Goal: Task Accomplishment & Management: Use online tool/utility

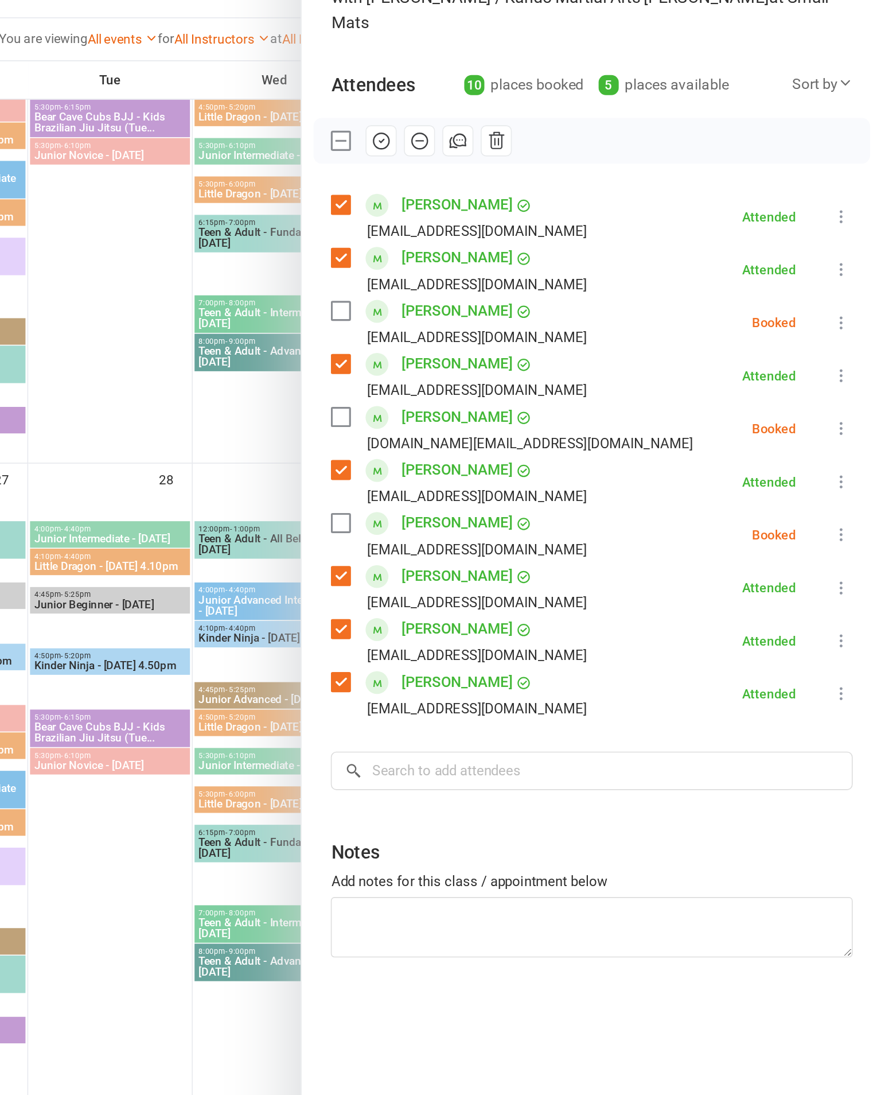
click at [850, 307] on icon at bounding box center [855, 312] width 11 height 11
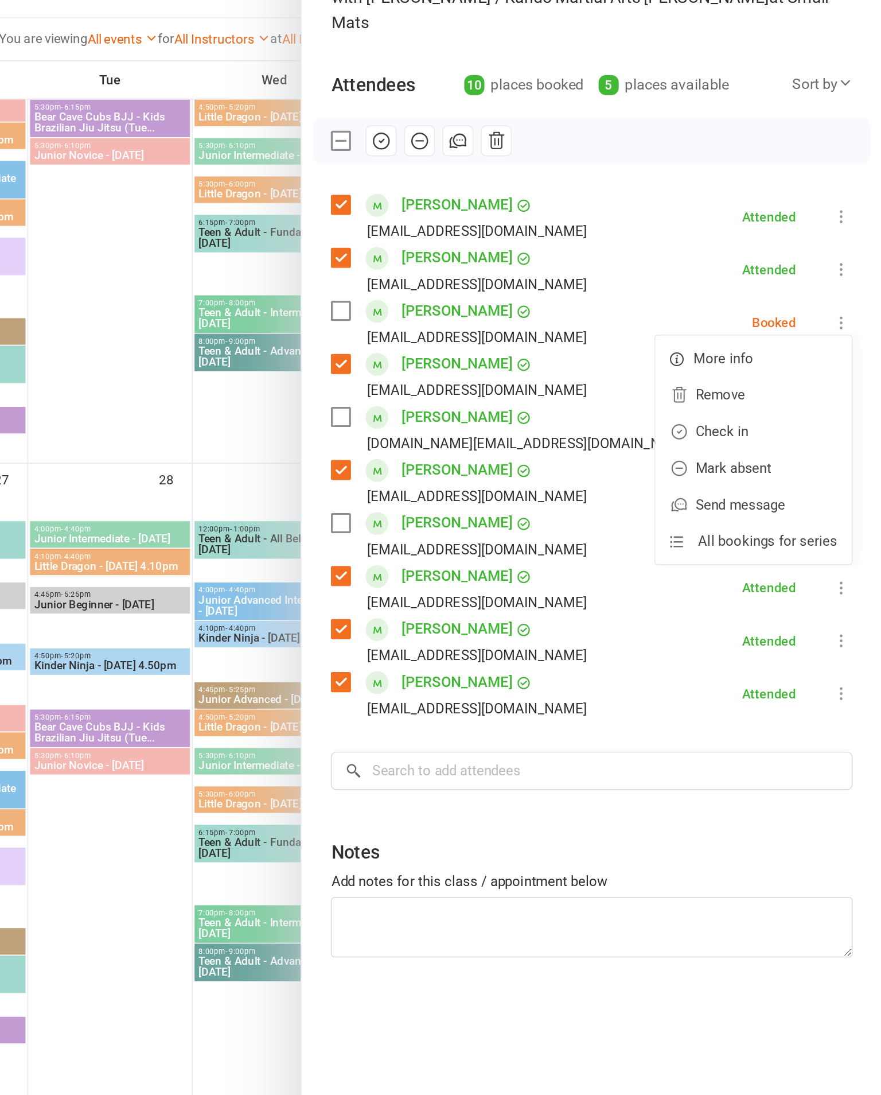
click at [739, 370] on link "Check in" at bounding box center [800, 381] width 123 height 23
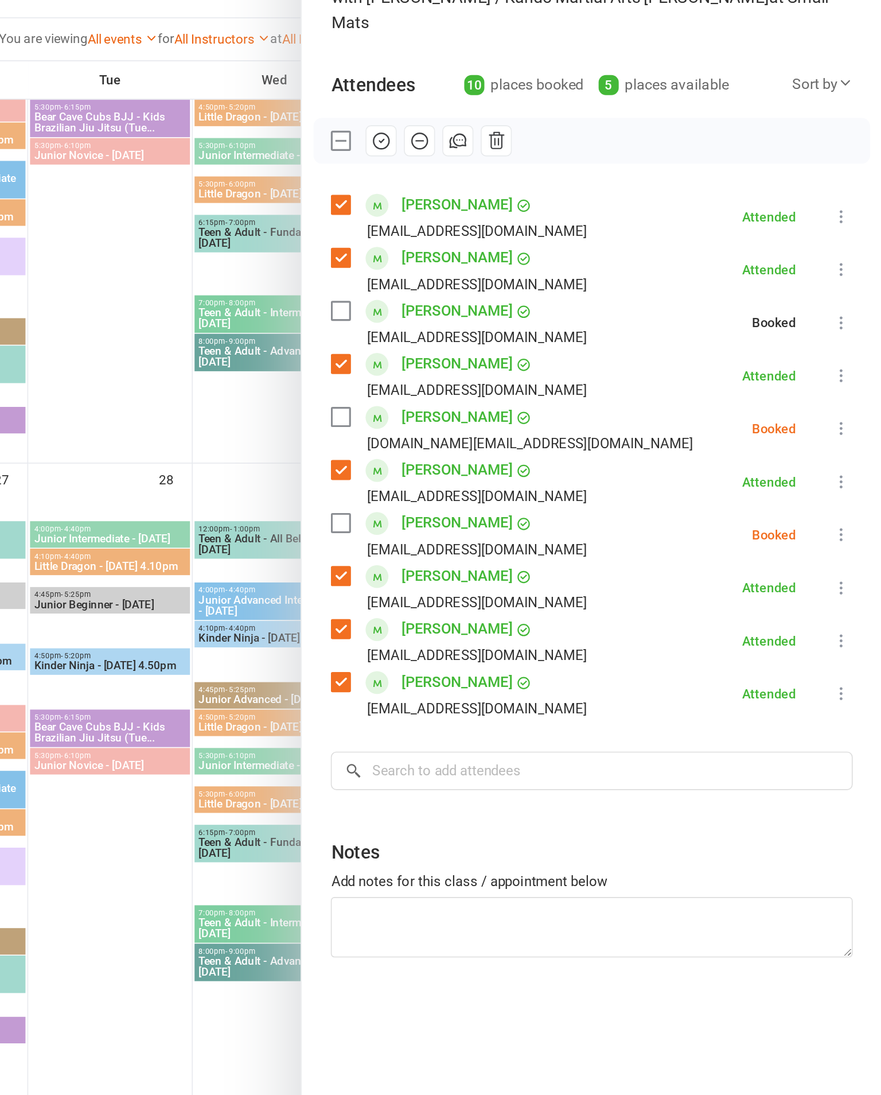
click at [850, 374] on icon at bounding box center [855, 379] width 11 height 11
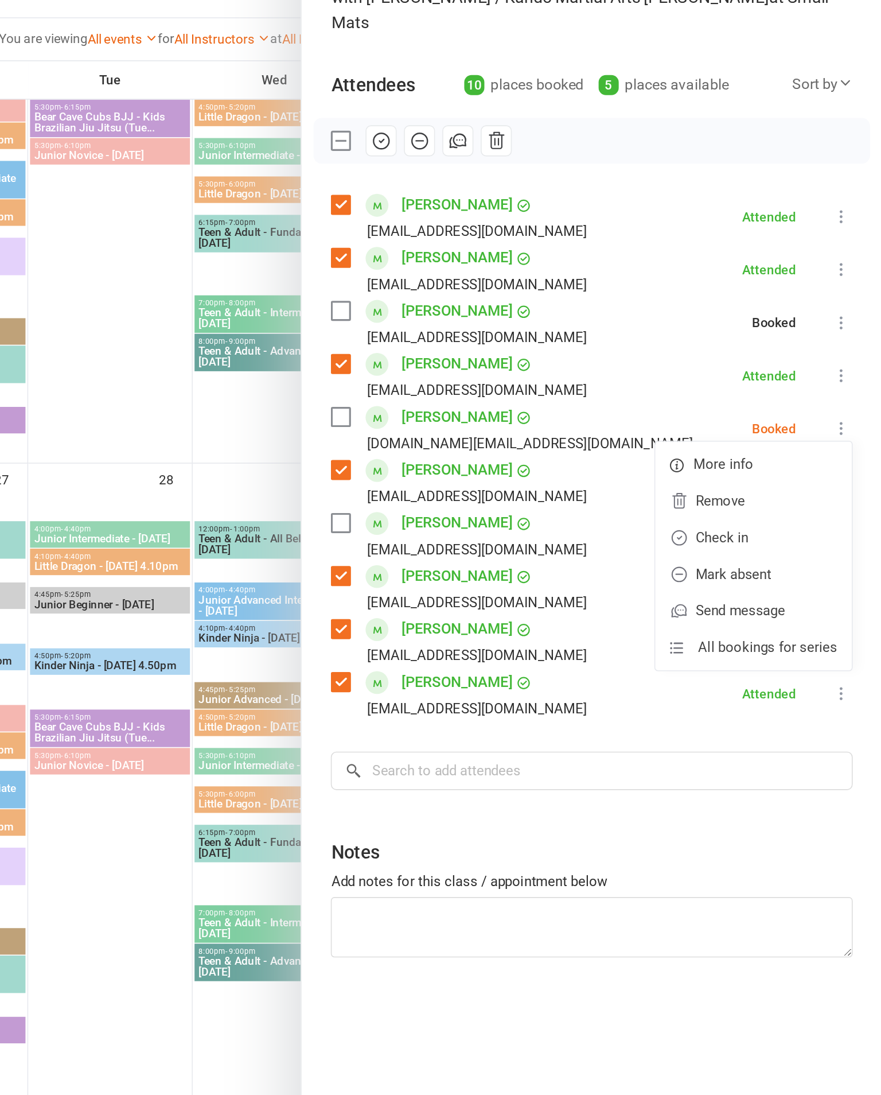
click at [739, 436] on link "Check in" at bounding box center [800, 447] width 123 height 23
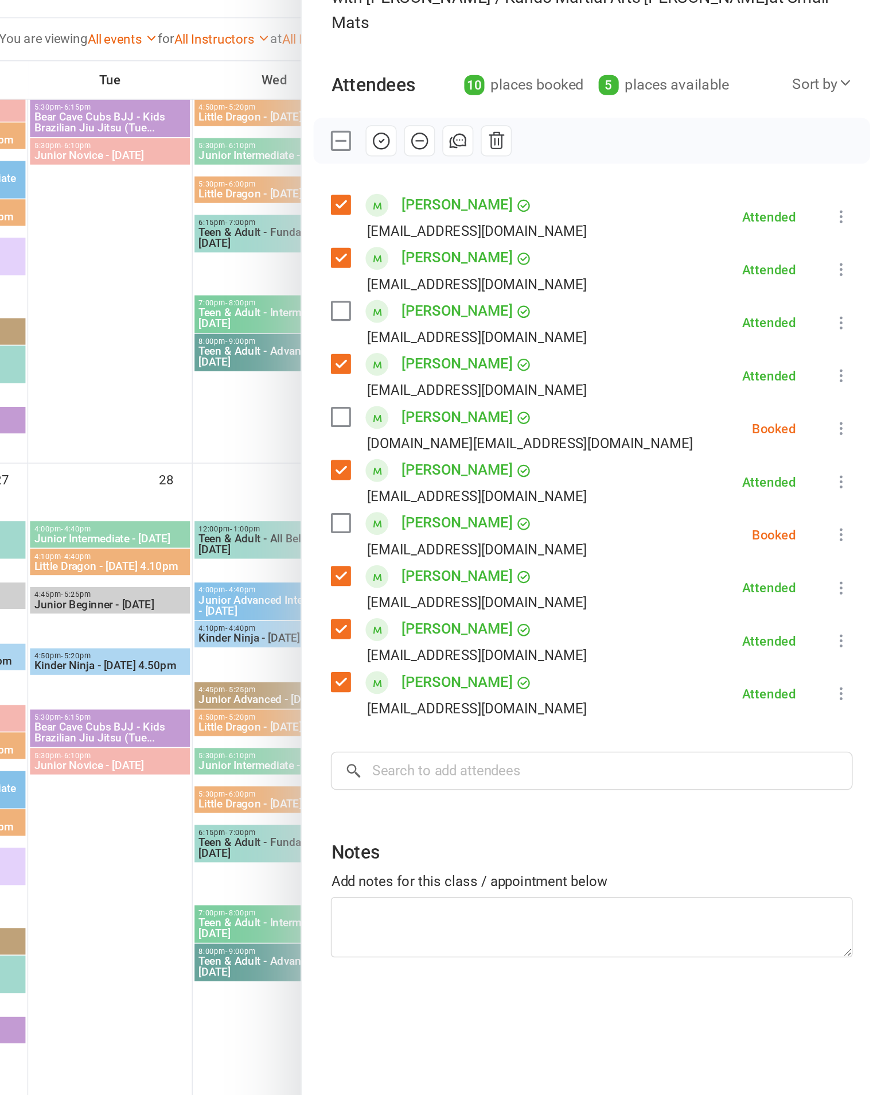
click at [849, 439] on button at bounding box center [856, 446] width 14 height 14
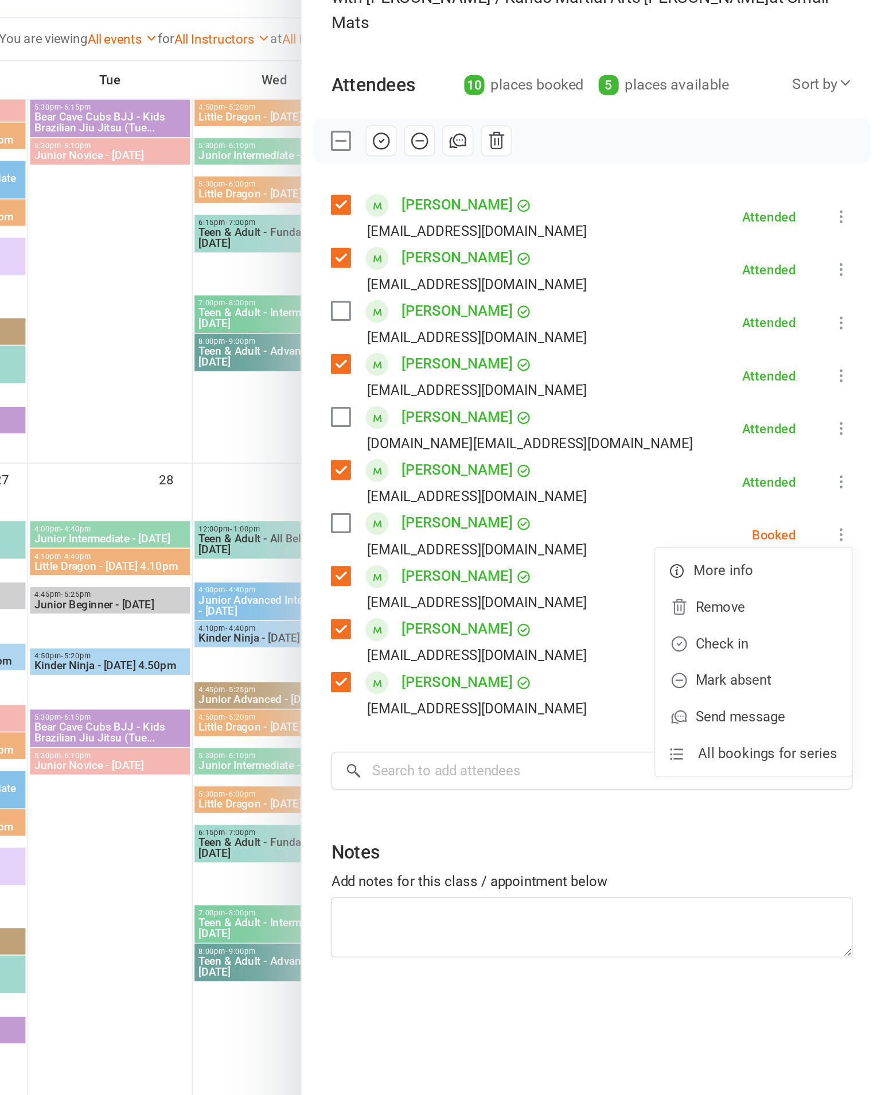
click at [739, 503] on link "Check in" at bounding box center [800, 514] width 123 height 23
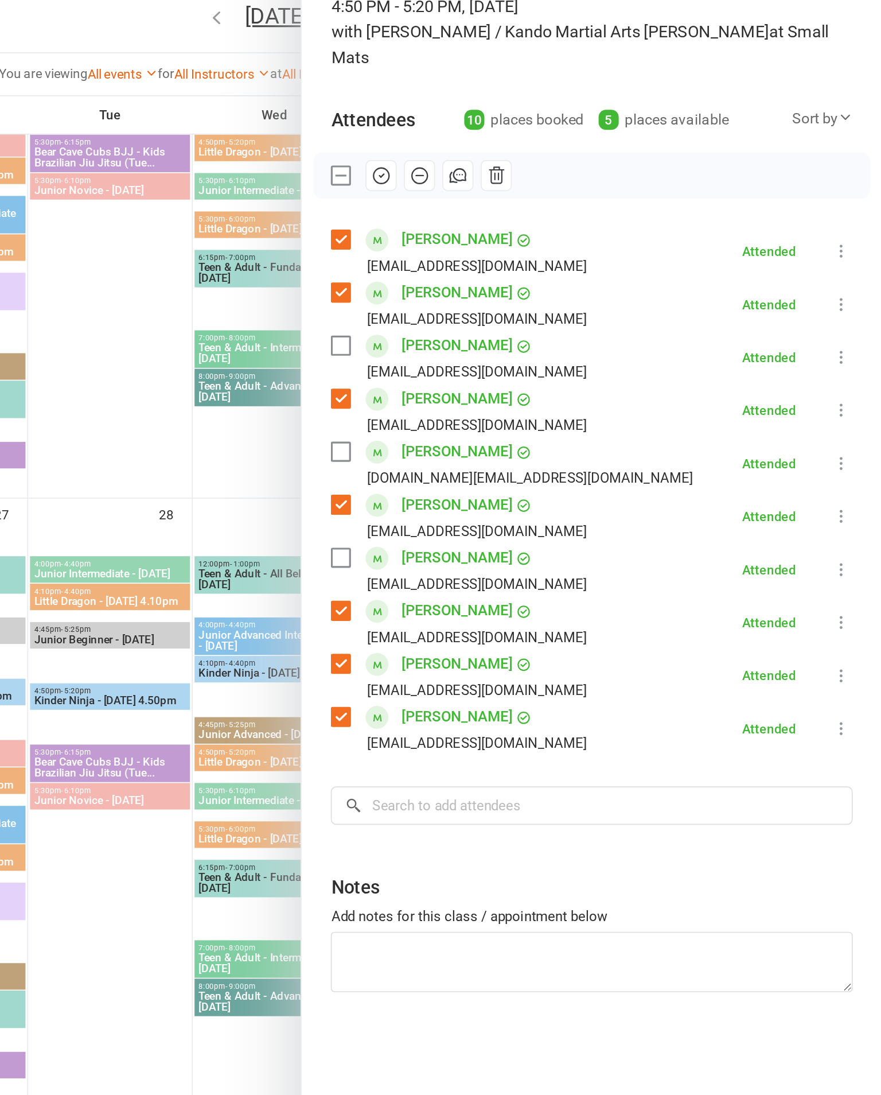
click at [535, 193] on label at bounding box center [540, 198] width 11 height 11
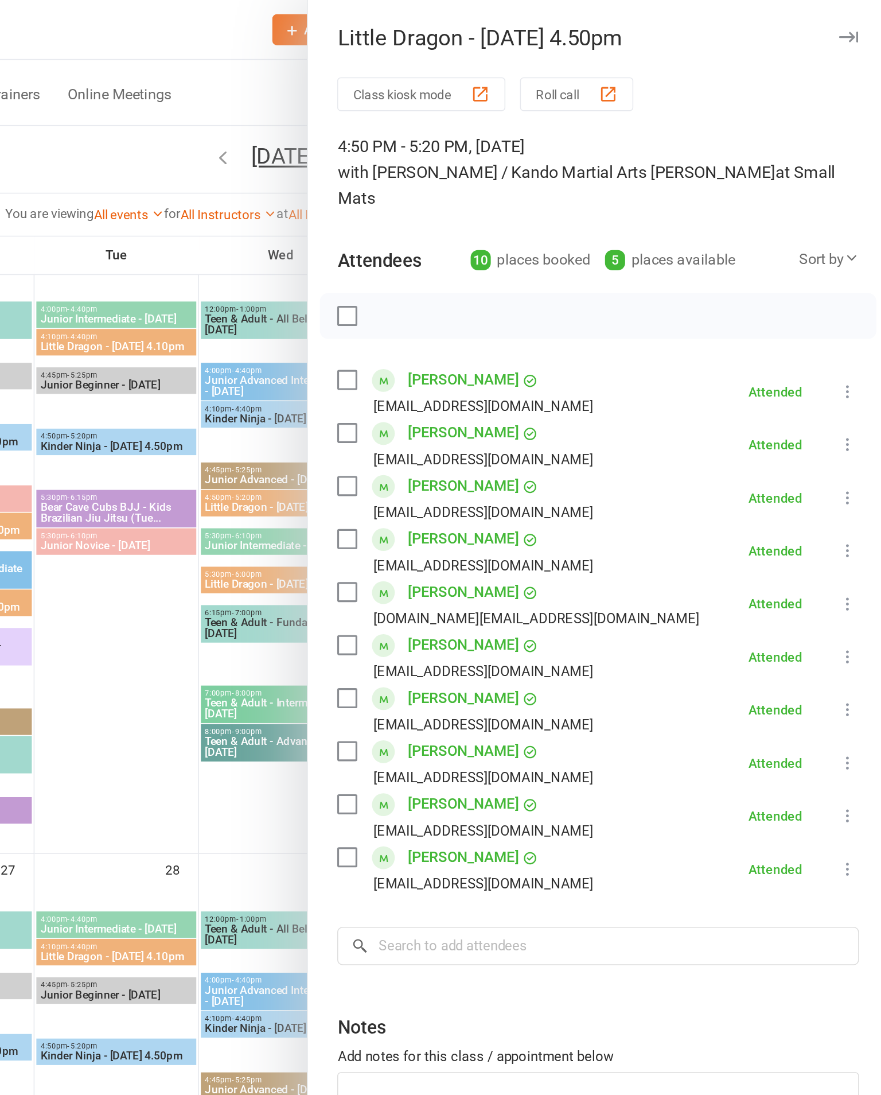
scroll to position [968, 0]
click at [850, 26] on icon "button" at bounding box center [856, 23] width 12 height 7
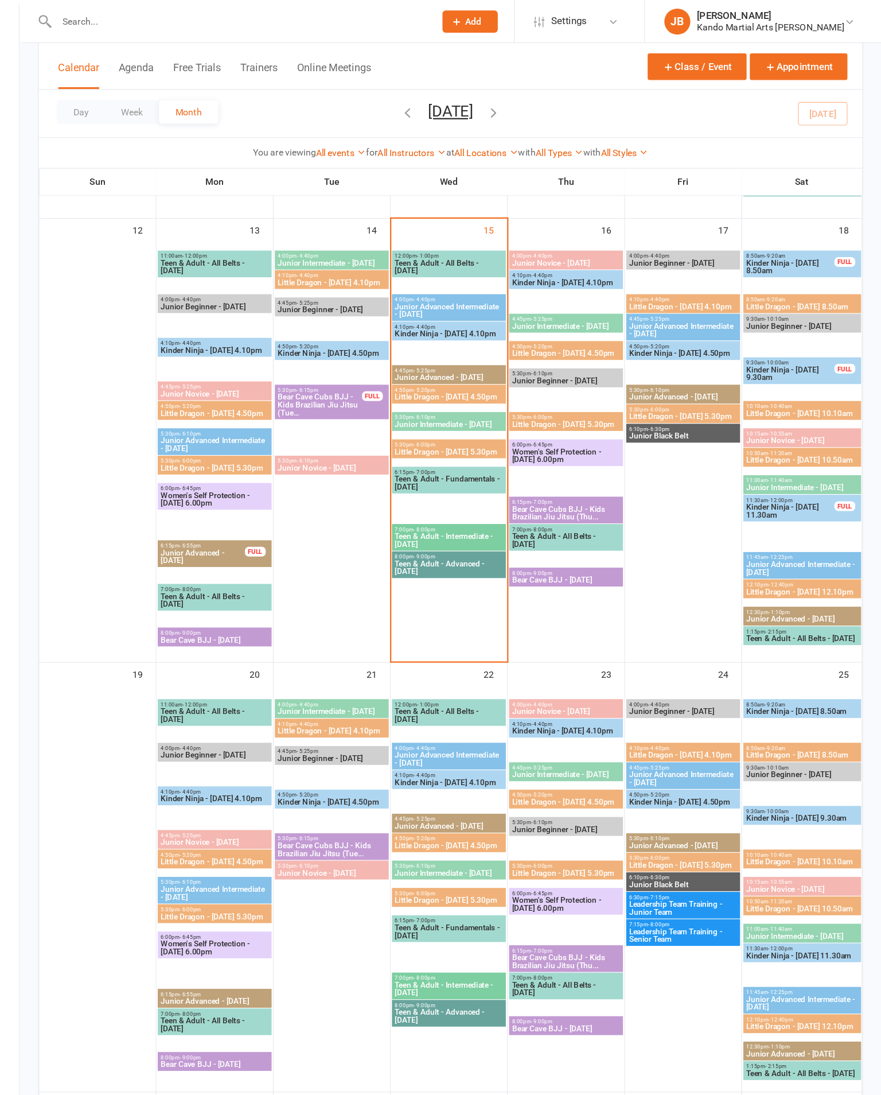
scroll to position [500, 0]
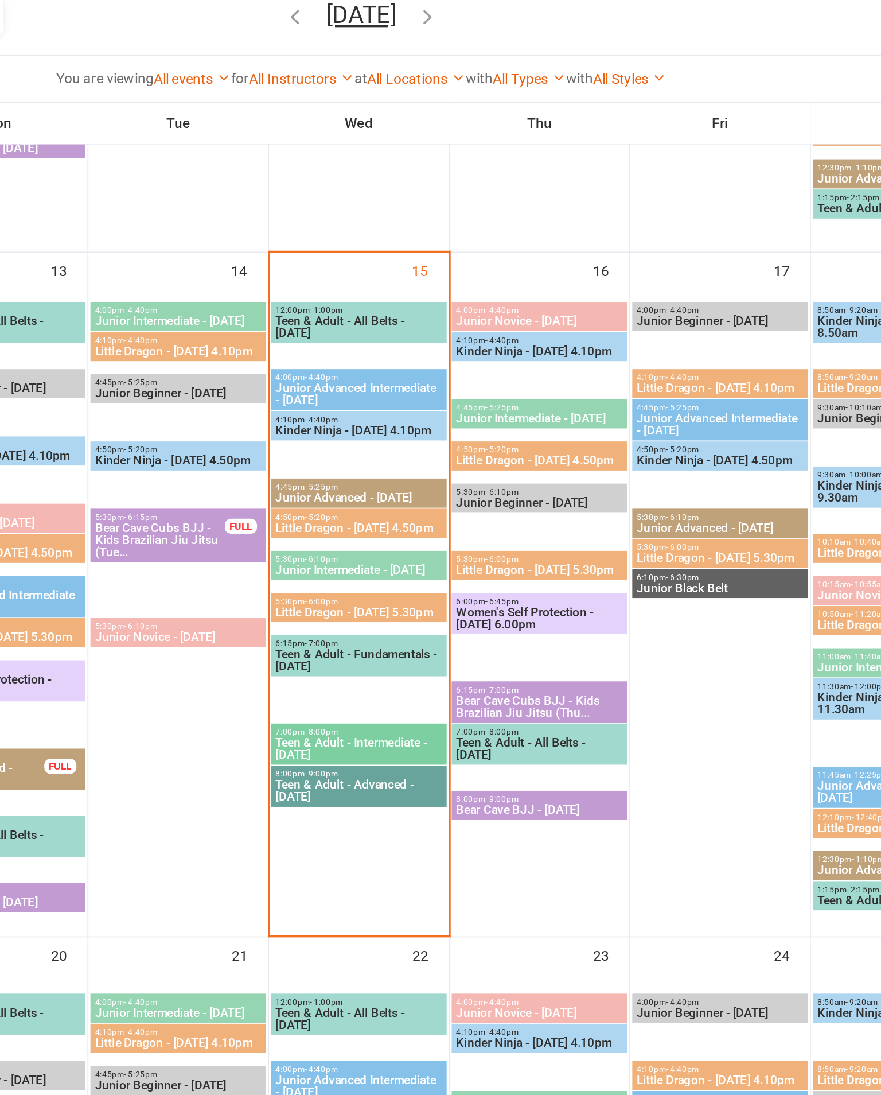
click at [452, 436] on span "Little Dragon - [DATE] 5.30pm" at bounding box center [500, 439] width 96 height 7
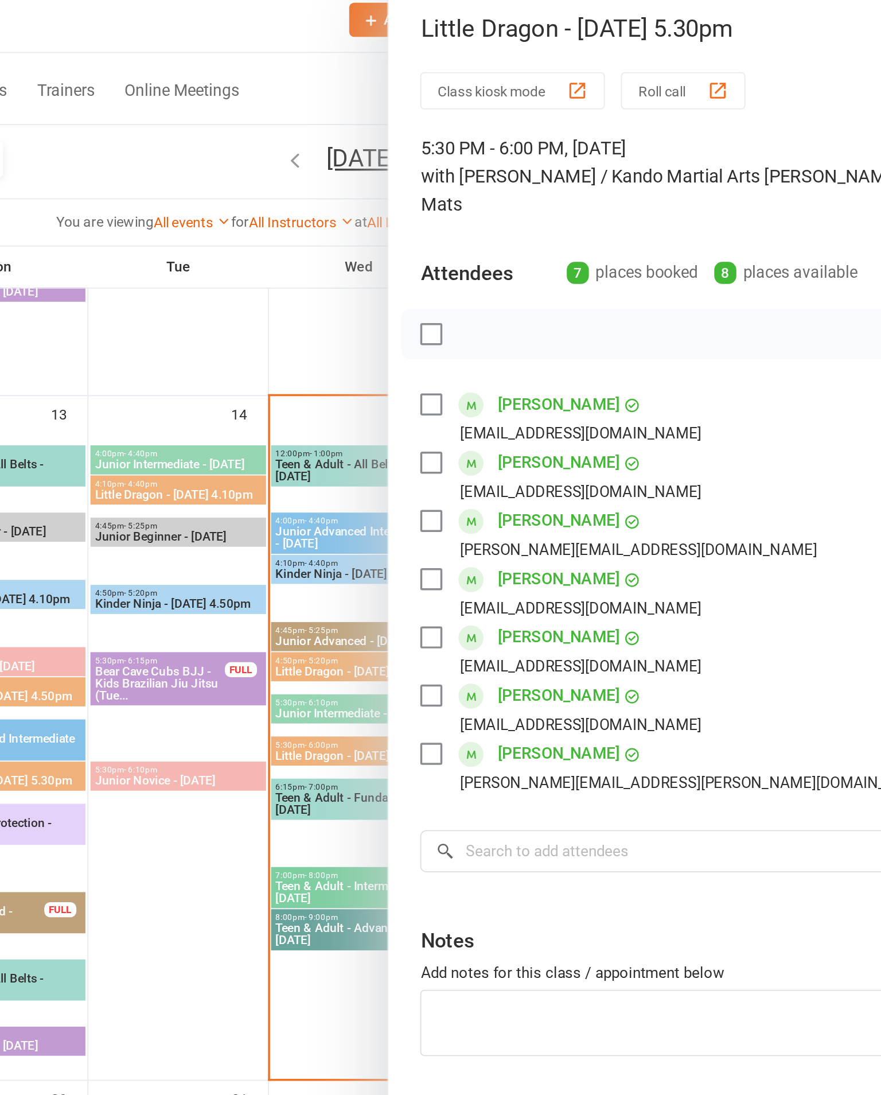
scroll to position [468, 0]
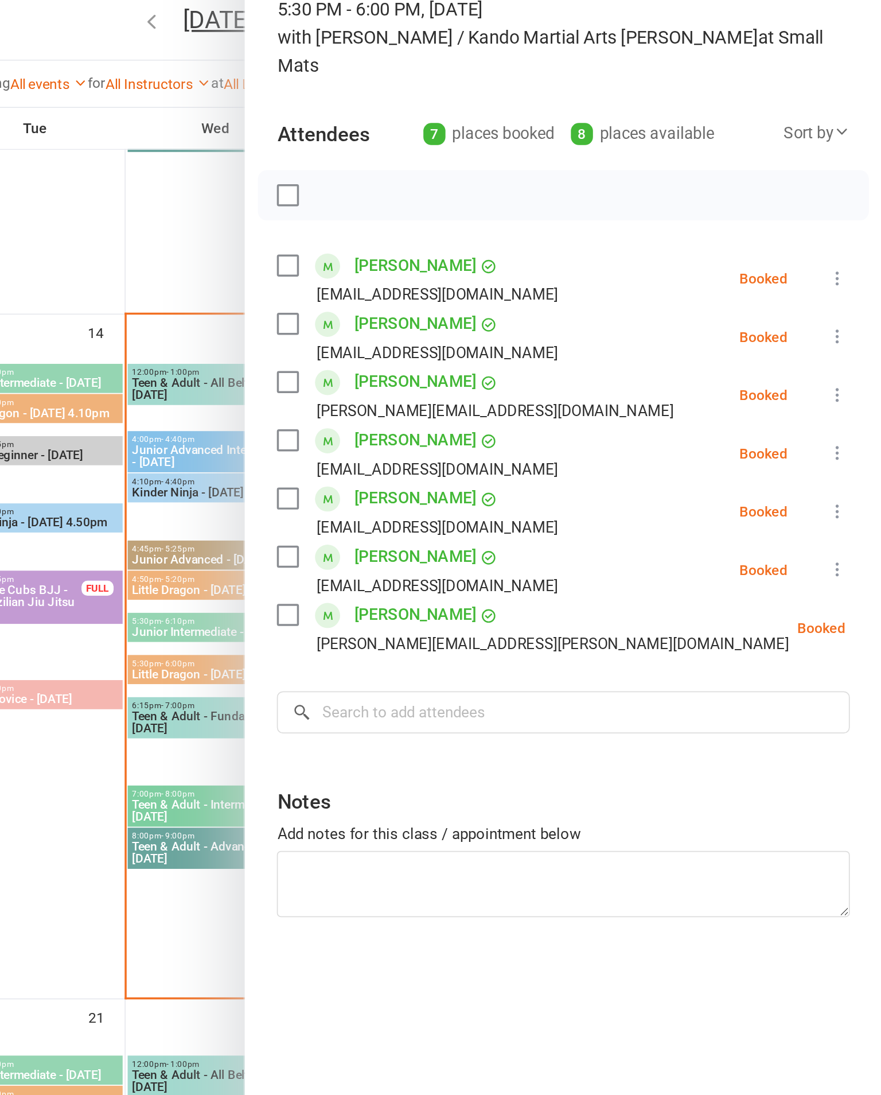
click at [580, 230] on link "[PERSON_NAME]" at bounding box center [614, 239] width 69 height 18
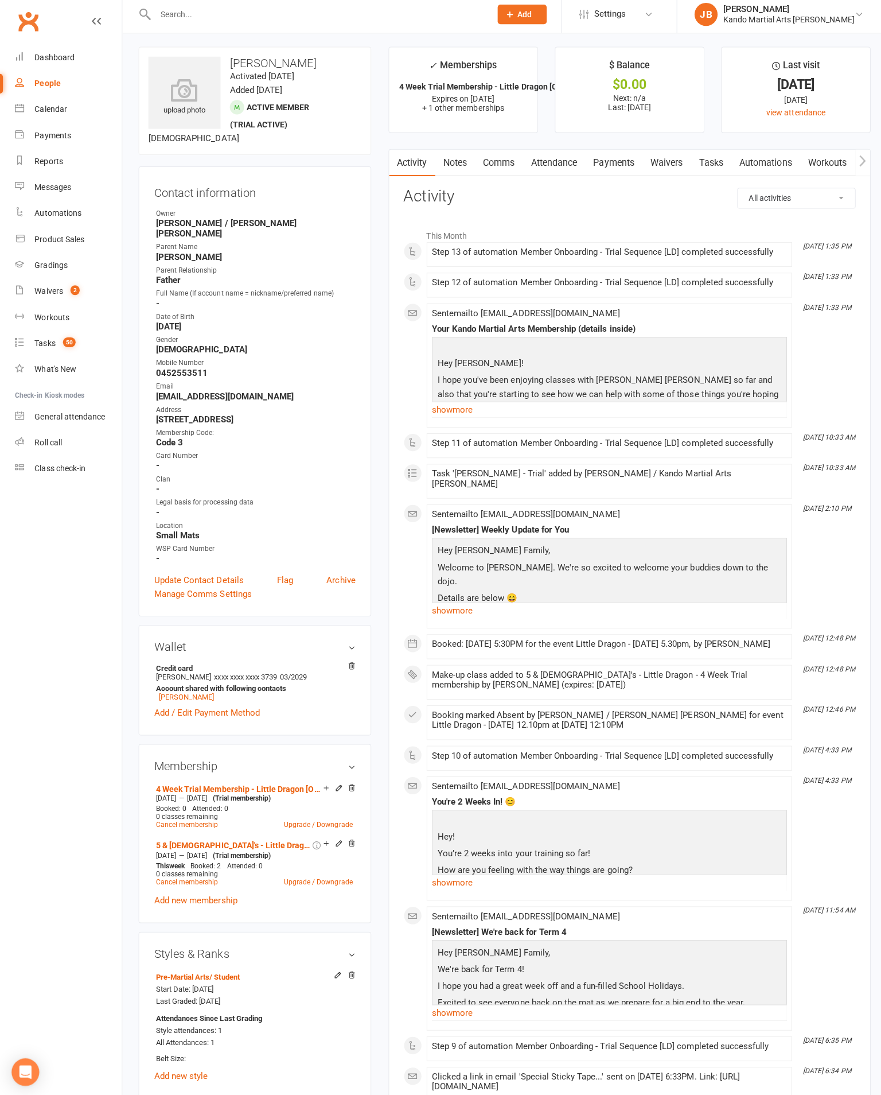
scroll to position [6, 0]
click at [582, 154] on link "Attendance" at bounding box center [551, 163] width 62 height 26
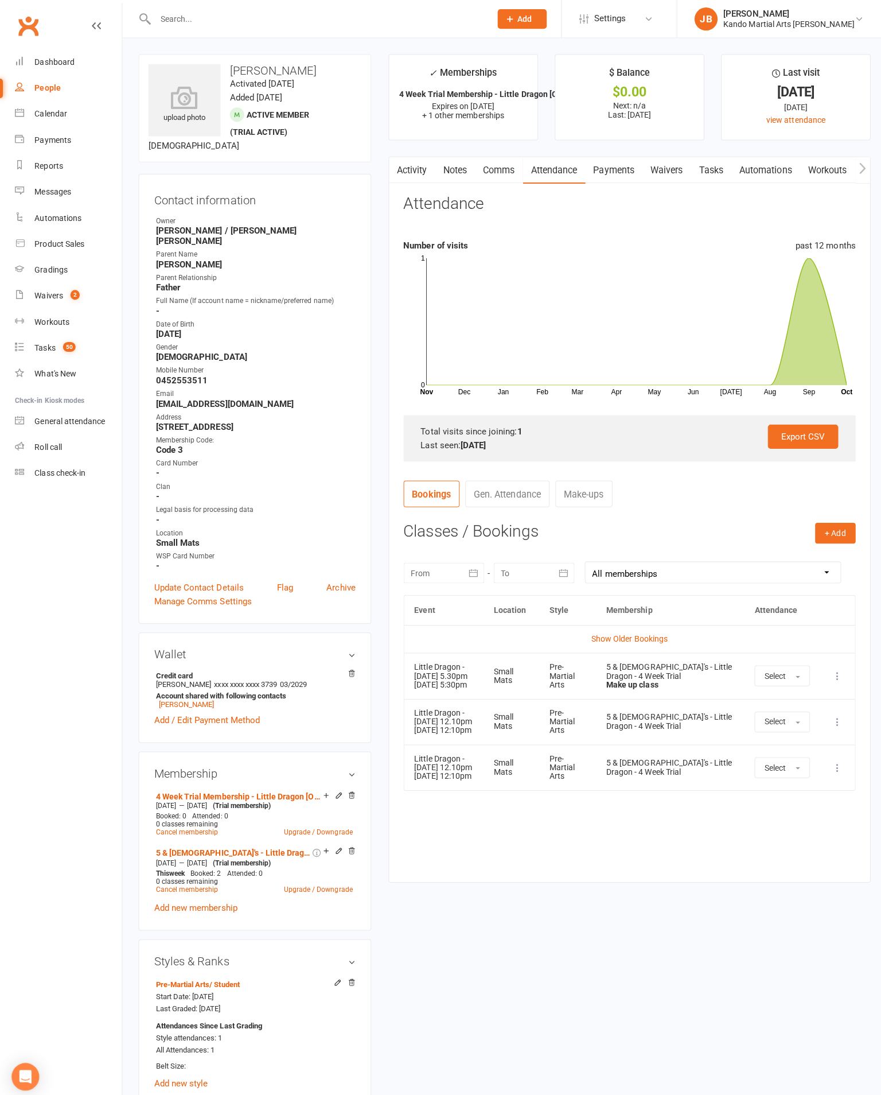
click at [592, 621] on th "Style" at bounding box center [564, 606] width 56 height 29
click at [598, 639] on link "Show Older Bookings" at bounding box center [626, 634] width 76 height 9
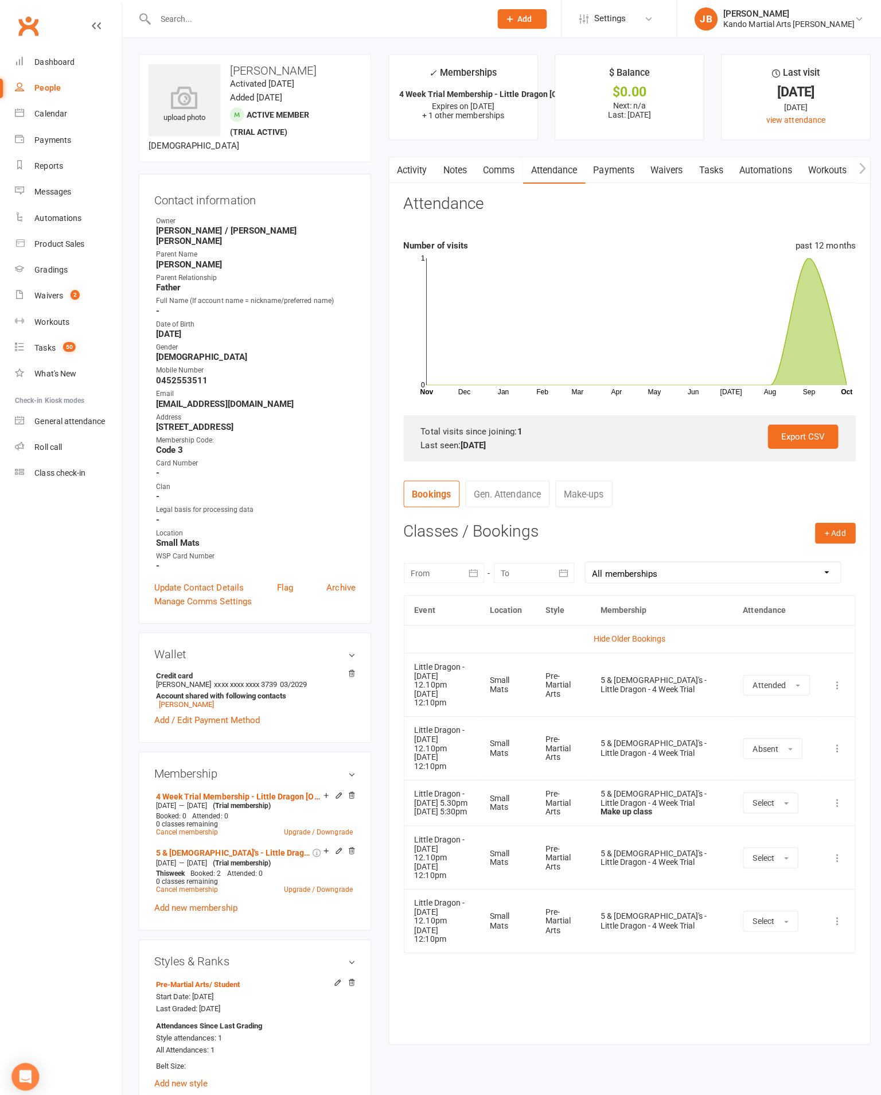
click at [20, 106] on link "Calendar" at bounding box center [68, 113] width 106 height 26
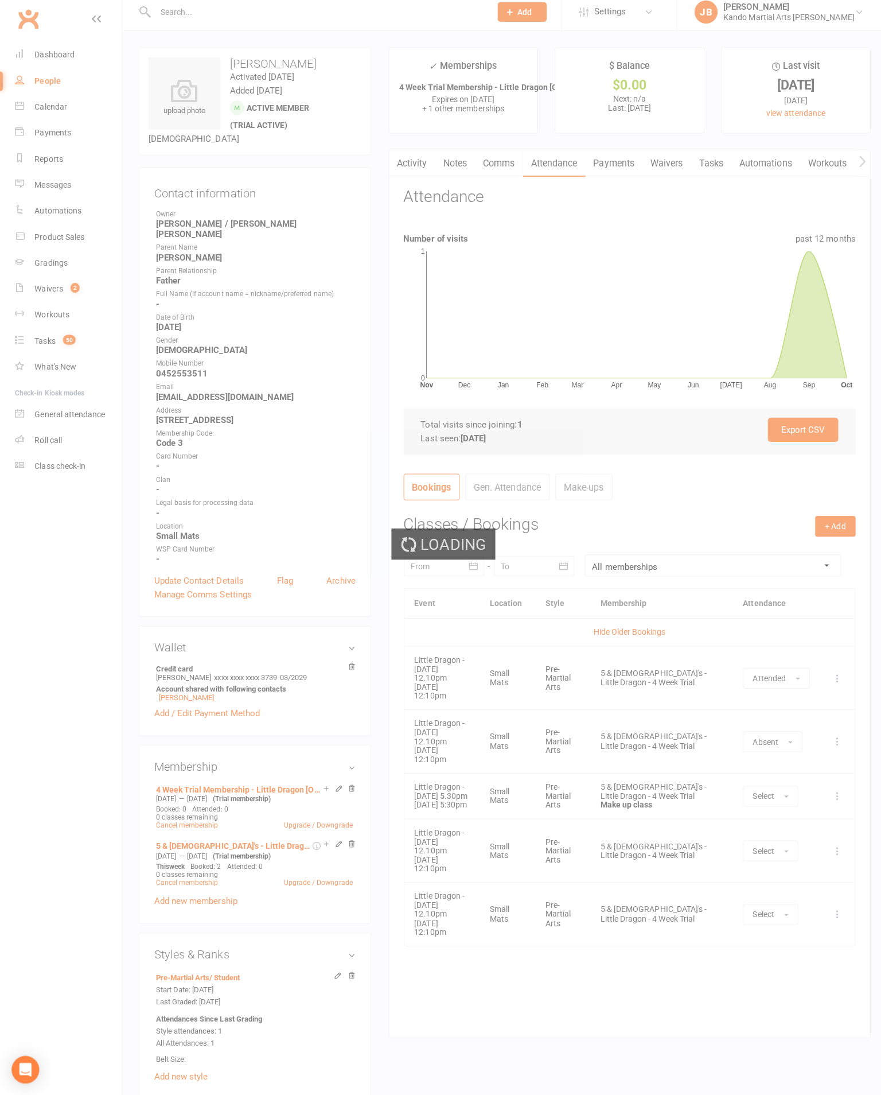
scroll to position [11, 0]
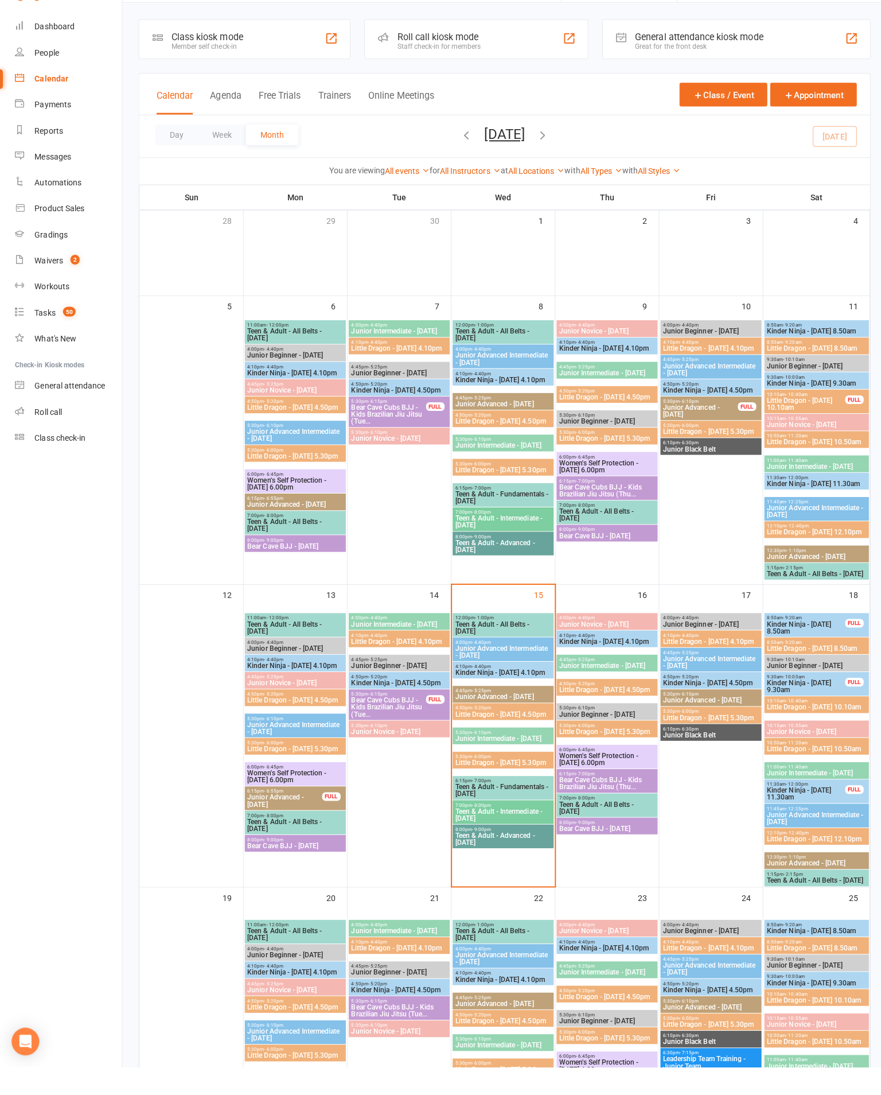
scroll to position [35, 0]
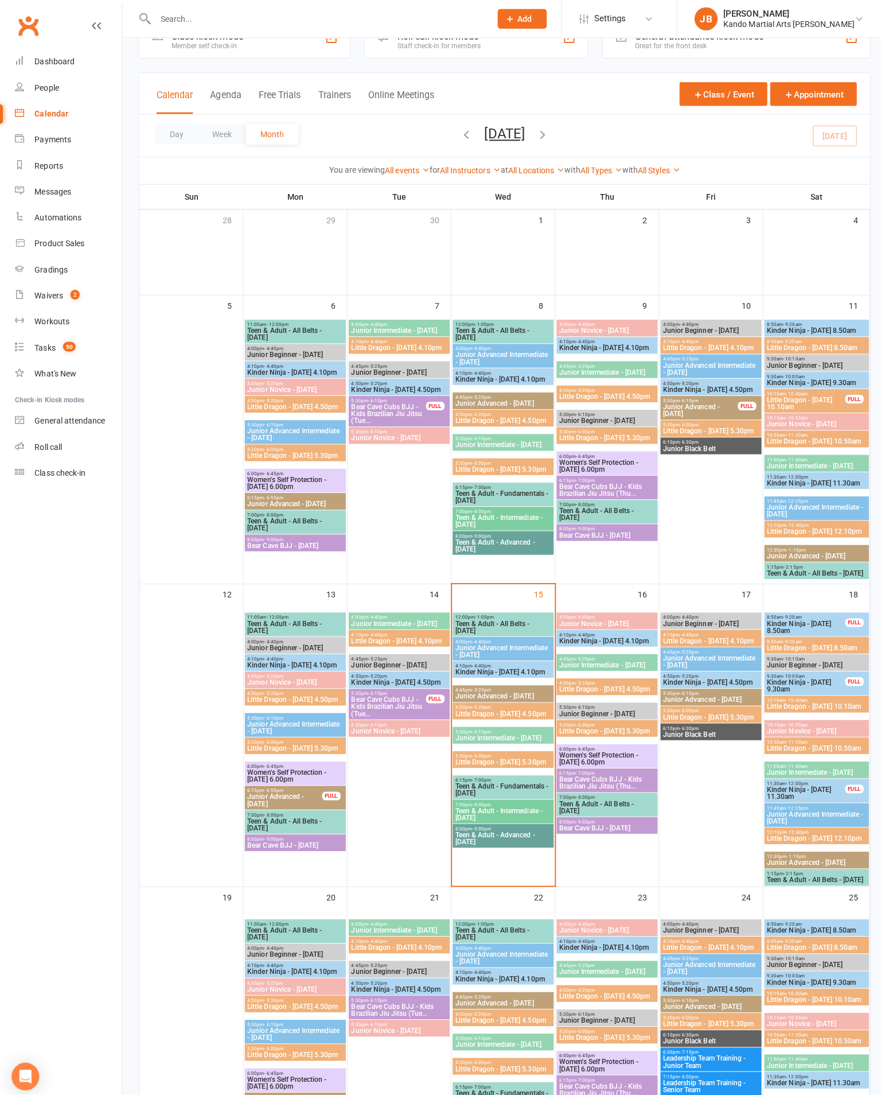
click at [529, 754] on span "Little Dragon - [DATE] 5.30pm" at bounding box center [500, 757] width 96 height 7
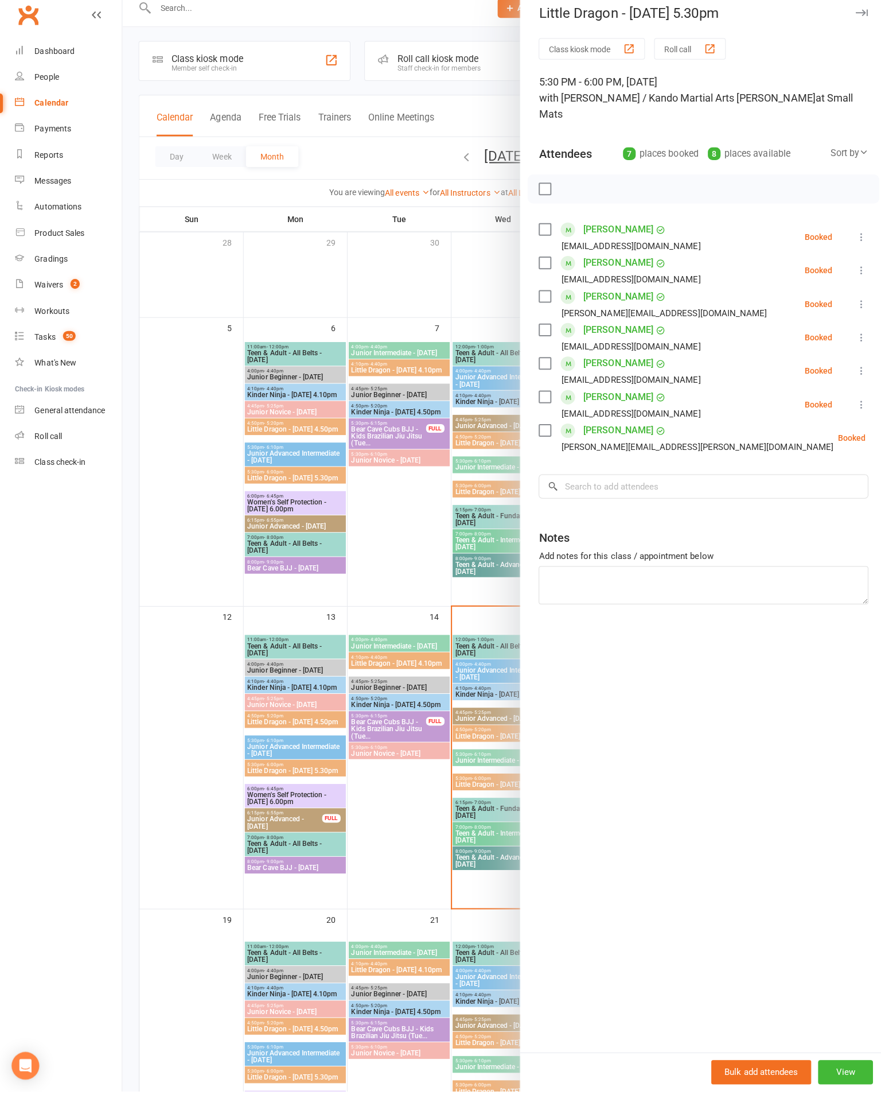
scroll to position [7, 0]
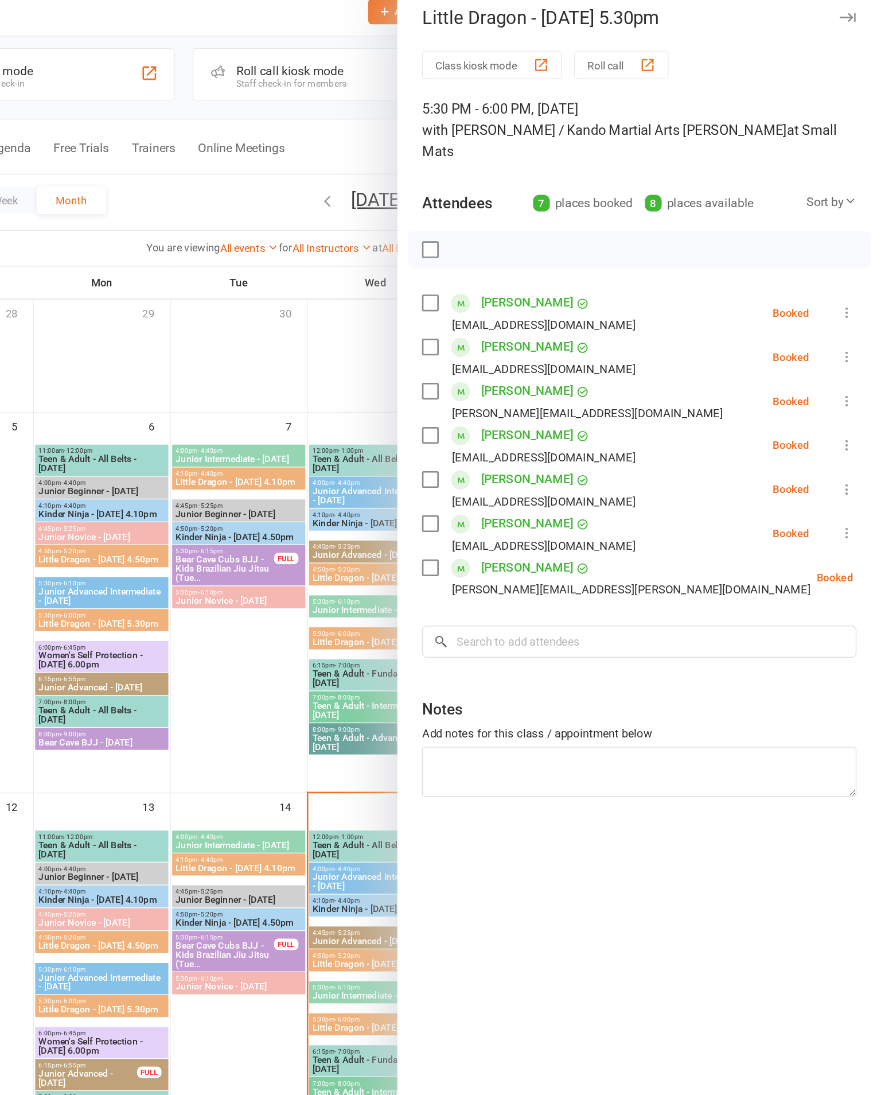
click at [535, 266] on label at bounding box center [540, 271] width 11 height 11
click at [535, 329] on div "[PERSON_NAME] [EMAIL_ADDRESS][DOMAIN_NAME]" at bounding box center [617, 345] width 165 height 33
click at [535, 333] on label at bounding box center [540, 338] width 11 height 11
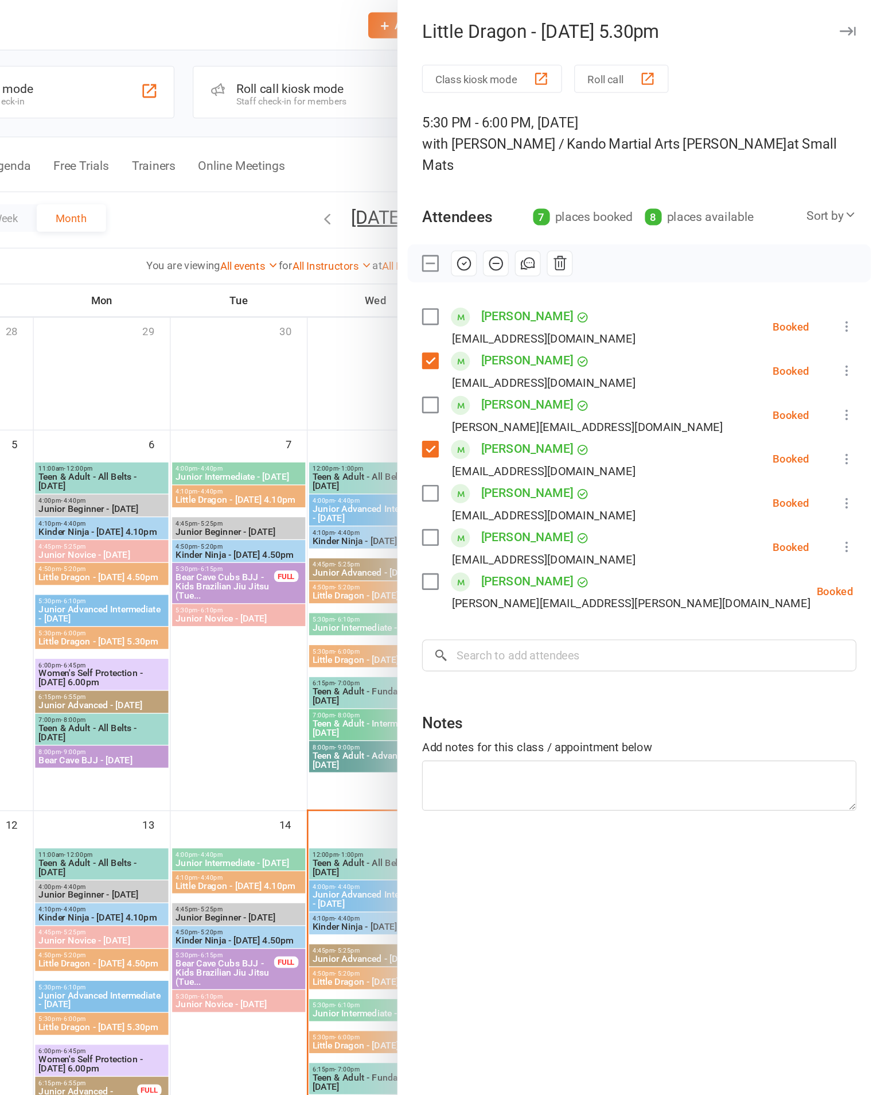
scroll to position [3, 0]
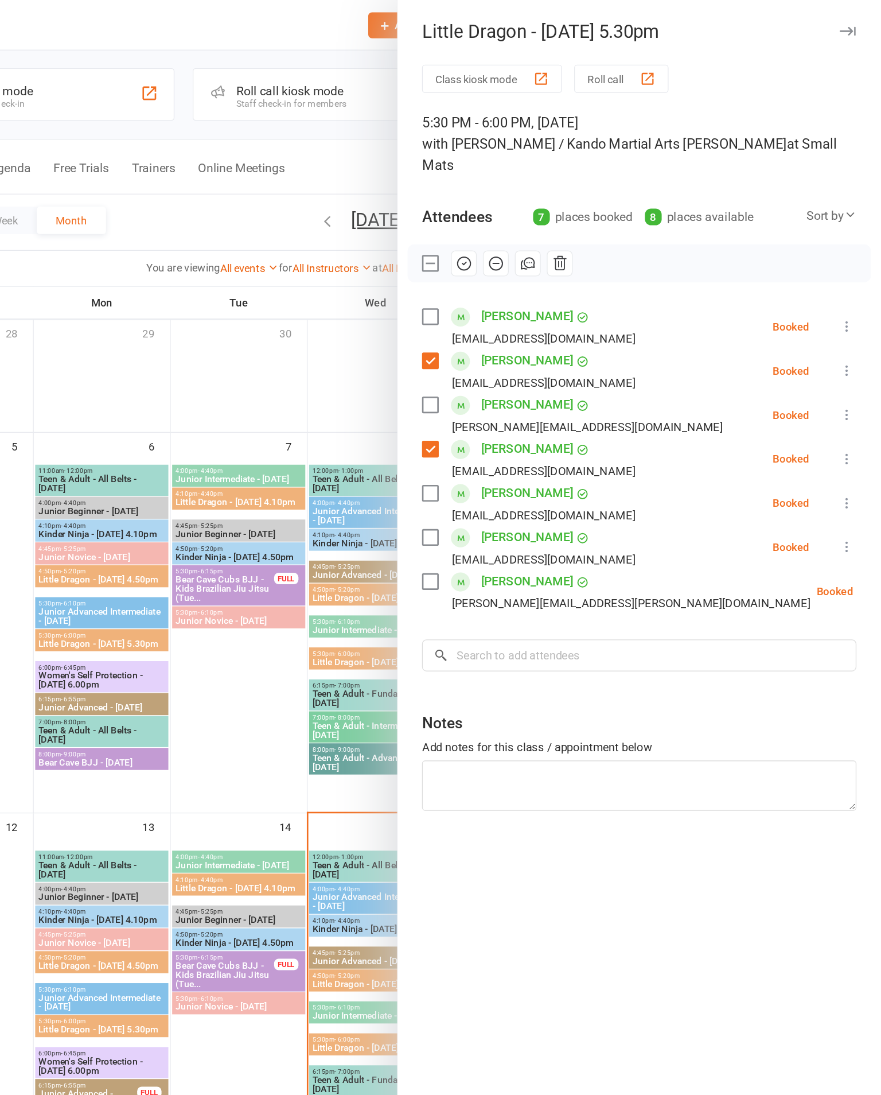
click at [557, 189] on button "button" at bounding box center [567, 199] width 20 height 20
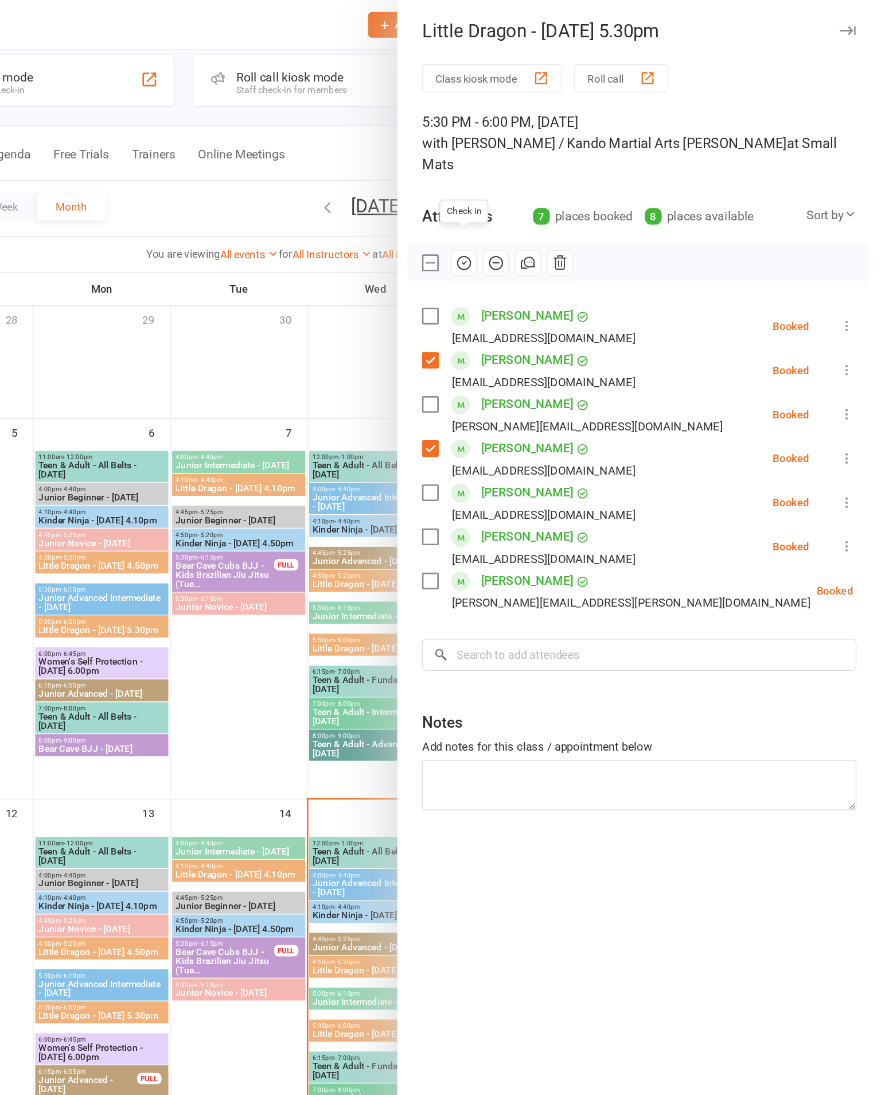
scroll to position [0, 0]
